Goal: Navigation & Orientation: Find specific page/section

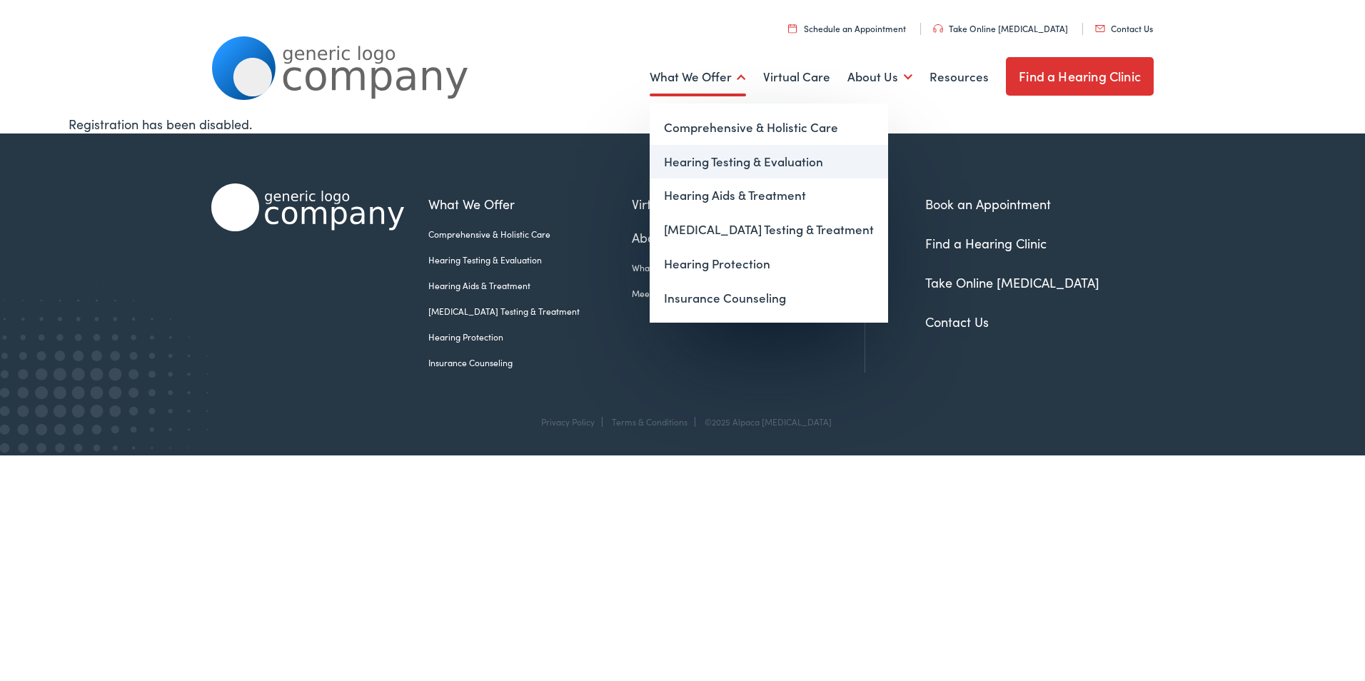
click at [710, 163] on link "Hearing Testing & Evaluation" at bounding box center [769, 162] width 238 height 34
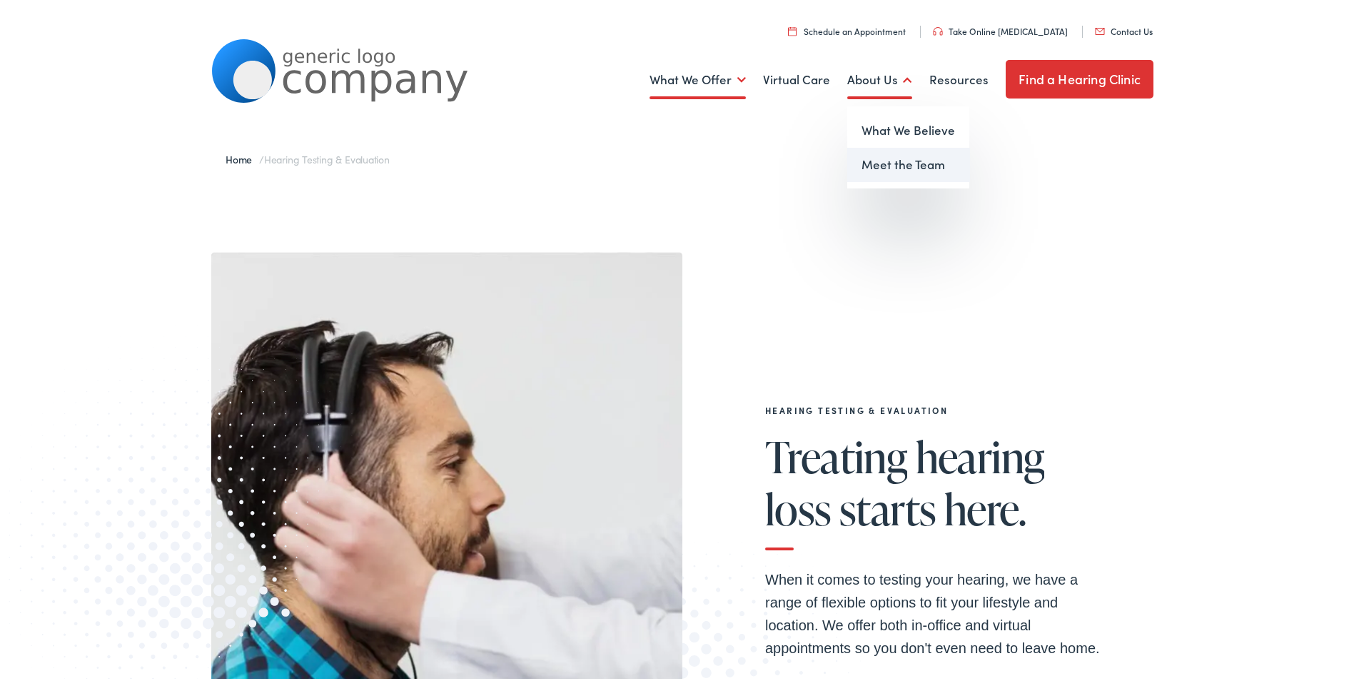
click at [893, 159] on link "Meet the Team" at bounding box center [908, 162] width 122 height 34
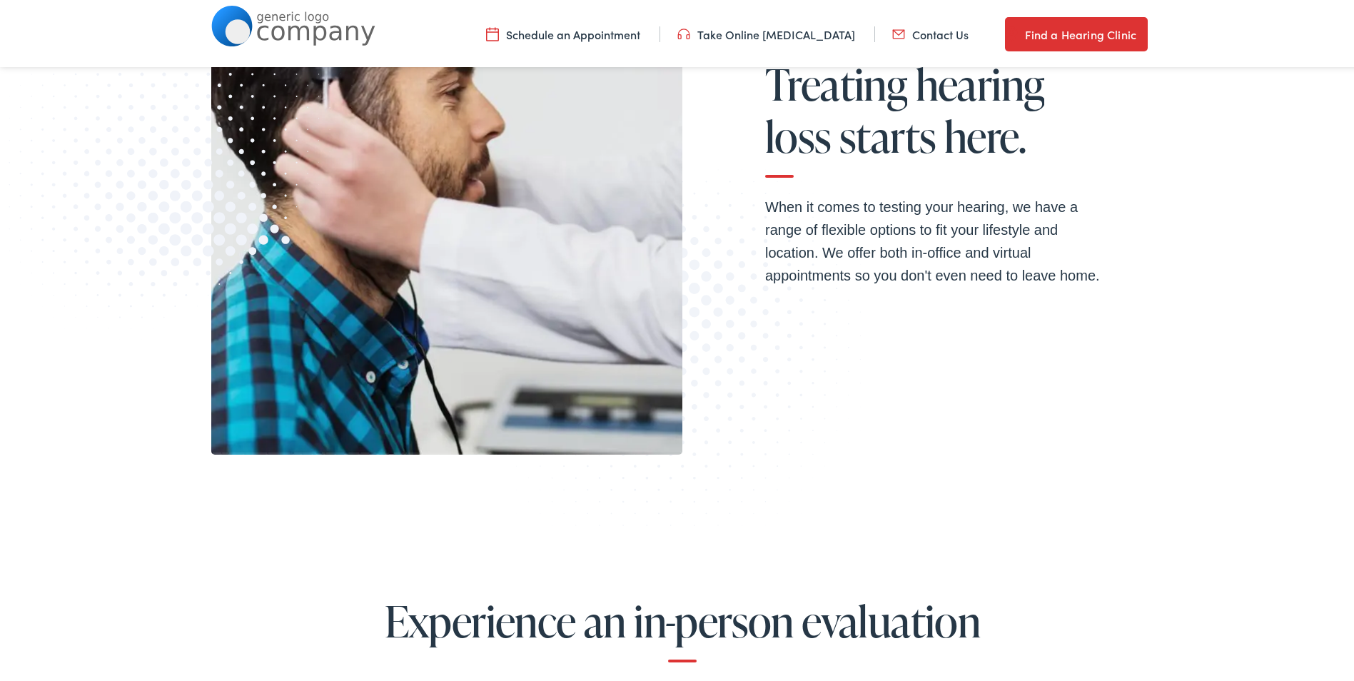
scroll to position [428, 0]
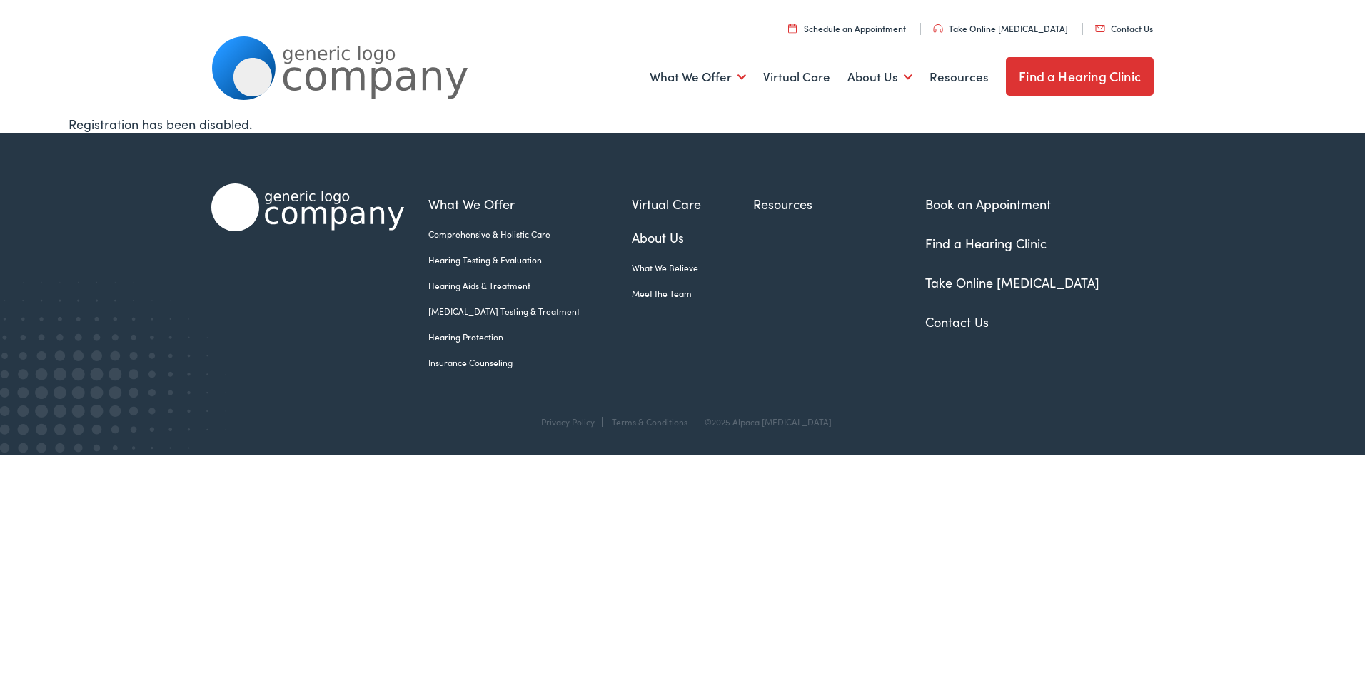
click at [493, 363] on link "Insurance Counseling" at bounding box center [529, 362] width 203 height 13
